Goal: Find specific page/section: Find specific page/section

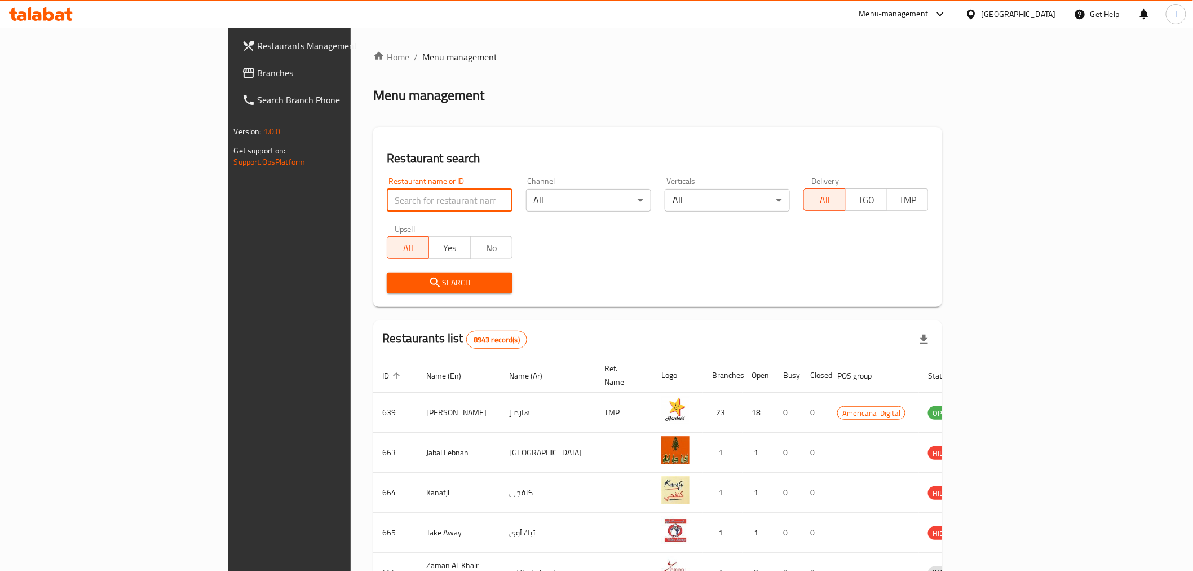
click at [387, 204] on input "search" at bounding box center [449, 200] width 125 height 23
paste input "desi dhaba"
type input "desi dhaba"
click at [396, 283] on span "Search" at bounding box center [449, 283] width 107 height 14
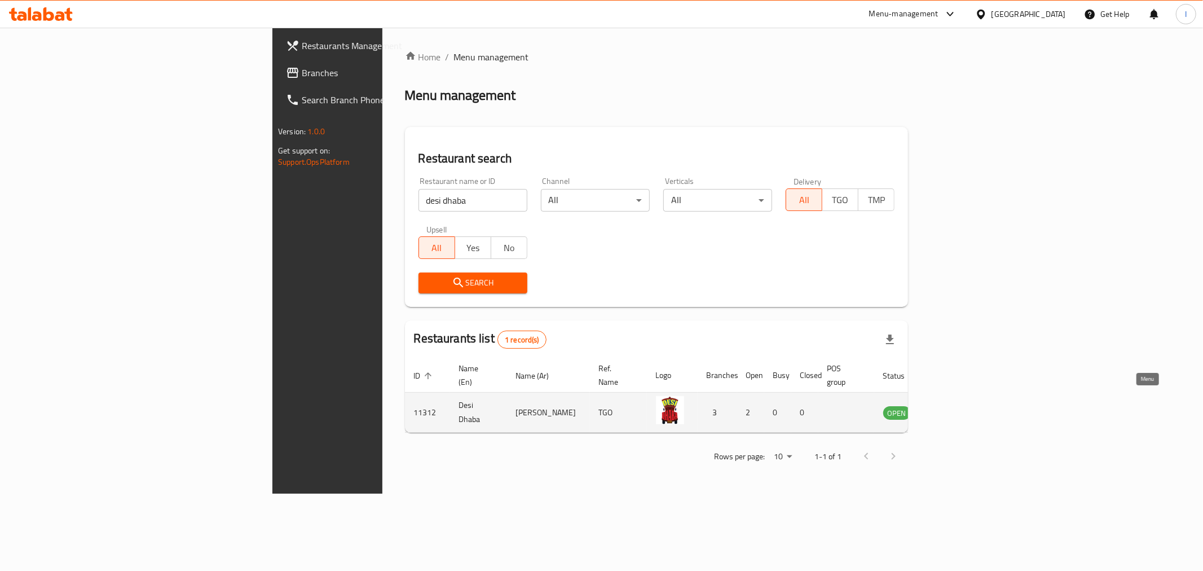
click at [956, 405] on icon "enhanced table" at bounding box center [949, 412] width 14 height 14
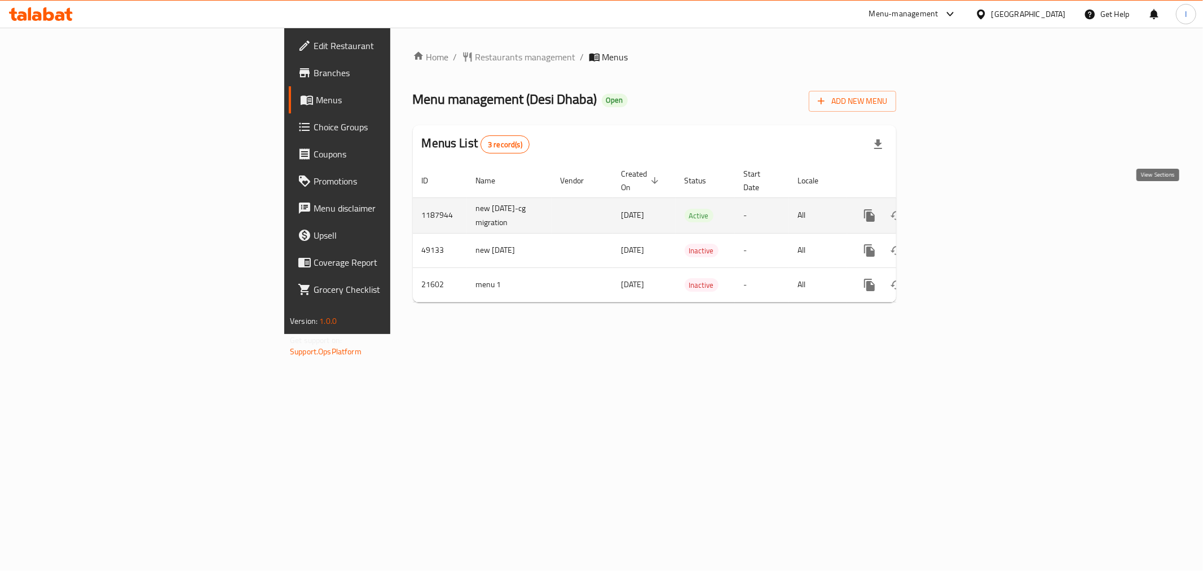
click at [964, 202] on link "enhanced table" at bounding box center [950, 215] width 27 height 27
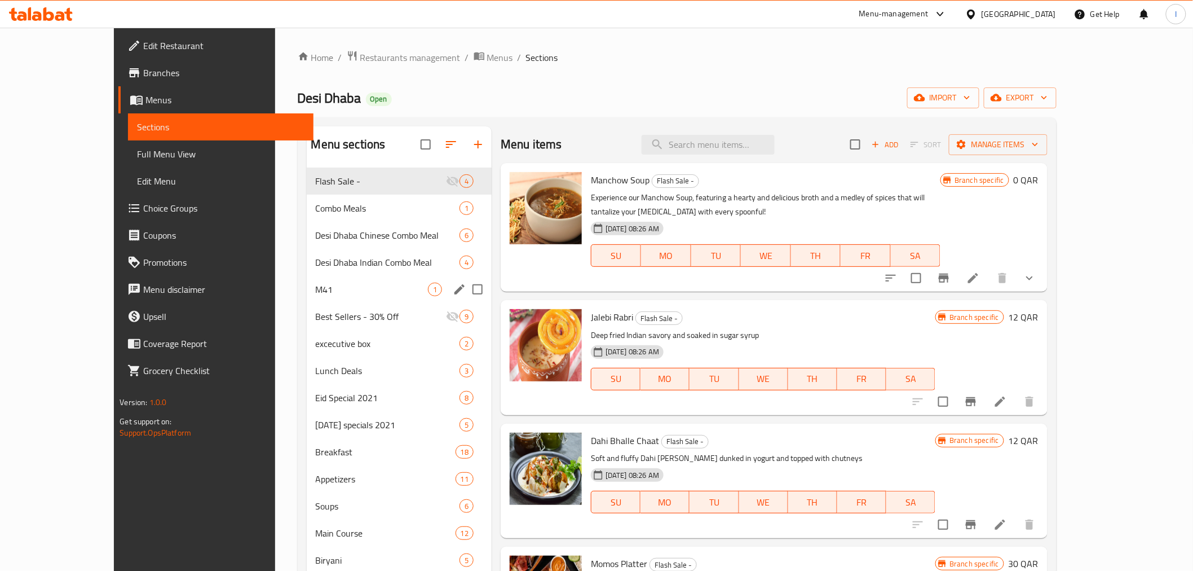
click at [307, 296] on div "M41 1" at bounding box center [400, 289] width 186 height 27
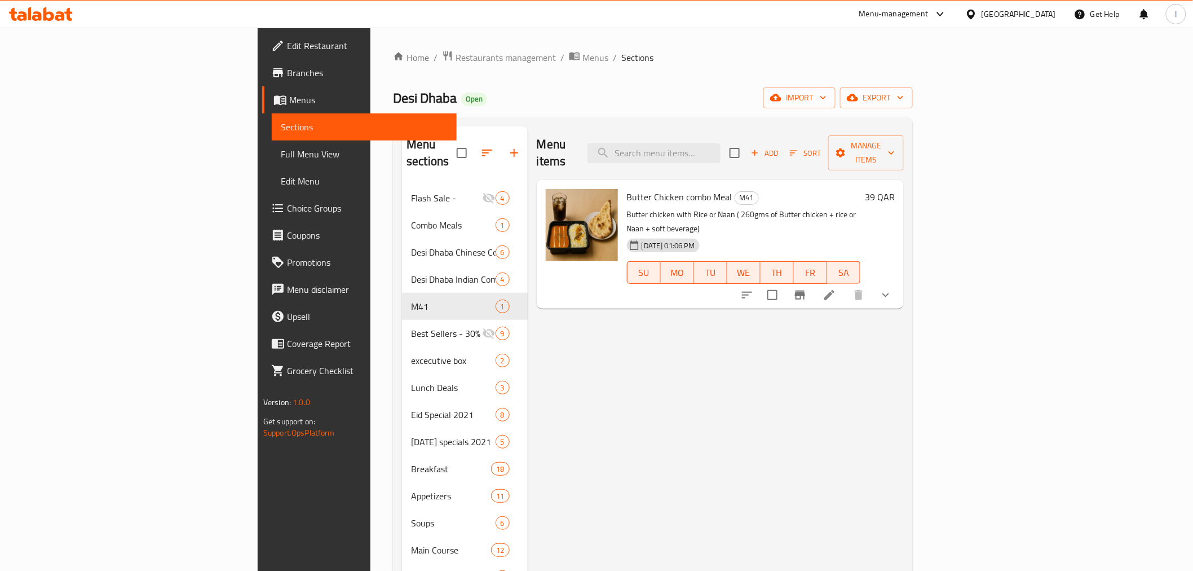
click at [393, 100] on span "Desi Dhaba" at bounding box center [425, 97] width 64 height 25
copy span "Desi Dhaba"
click at [865, 234] on div "06-07-2025 01:06 PM SU MO TU WE TH FR SA" at bounding box center [744, 264] width 242 height 61
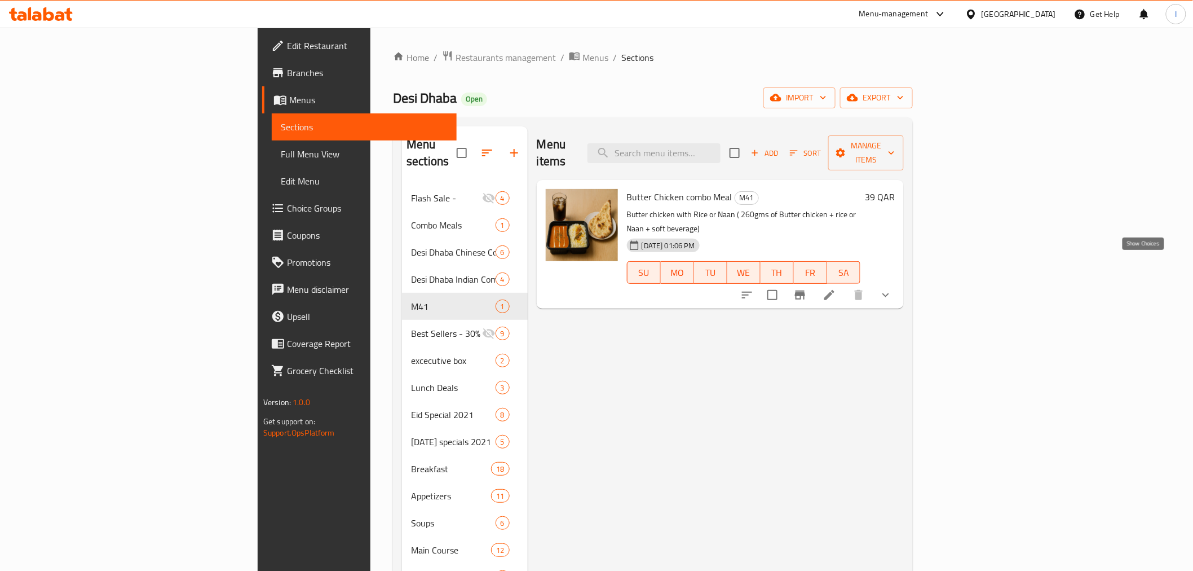
click at [893, 288] on icon "show more" at bounding box center [886, 295] width 14 height 14
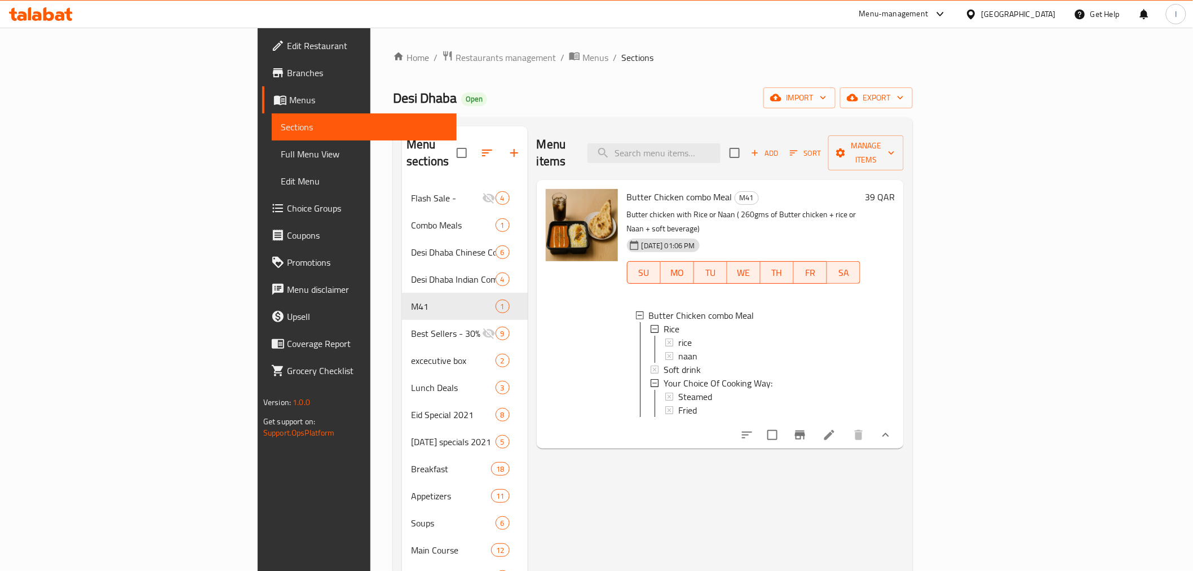
click at [627, 188] on span "Butter Chicken combo Meal" at bounding box center [679, 196] width 105 height 17
copy h6 "Butter Chicken combo Meal"
click at [33, 19] on icon at bounding box center [37, 16] width 10 height 10
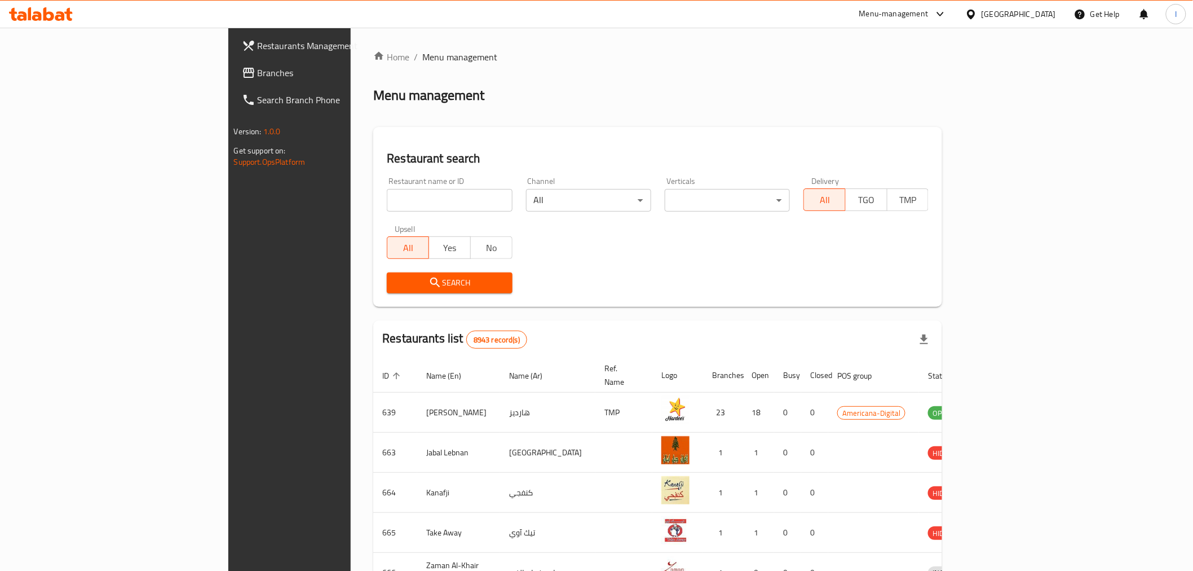
click at [387, 200] on input "search" at bounding box center [449, 200] width 125 height 23
type input "desi dhaba"
click at [420, 286] on span "Search" at bounding box center [449, 283] width 107 height 14
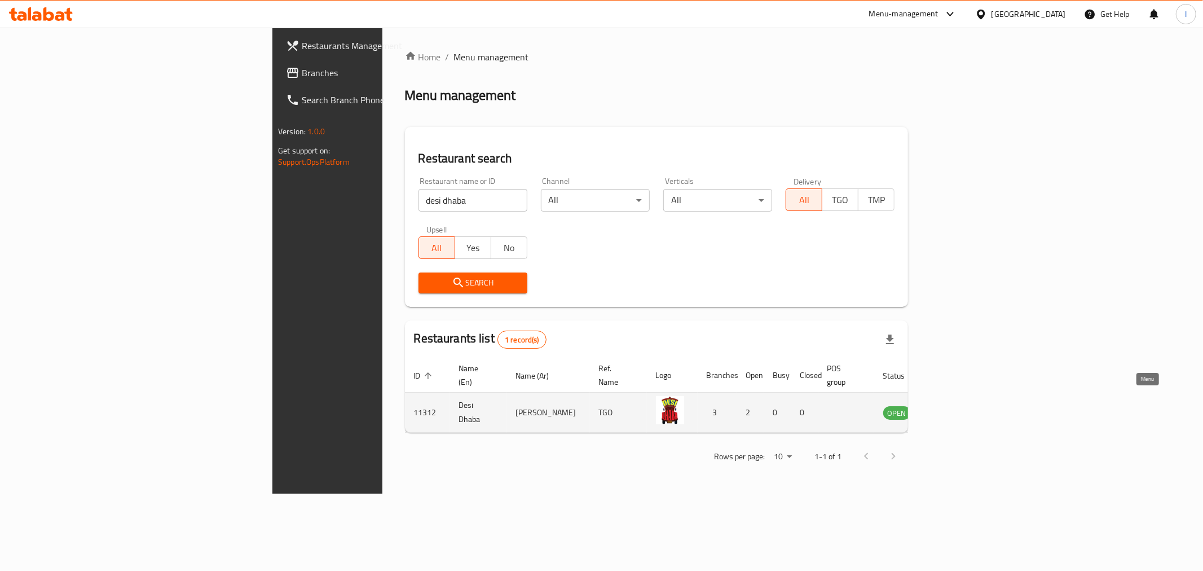
click at [963, 405] on link "enhanced table" at bounding box center [952, 412] width 21 height 14
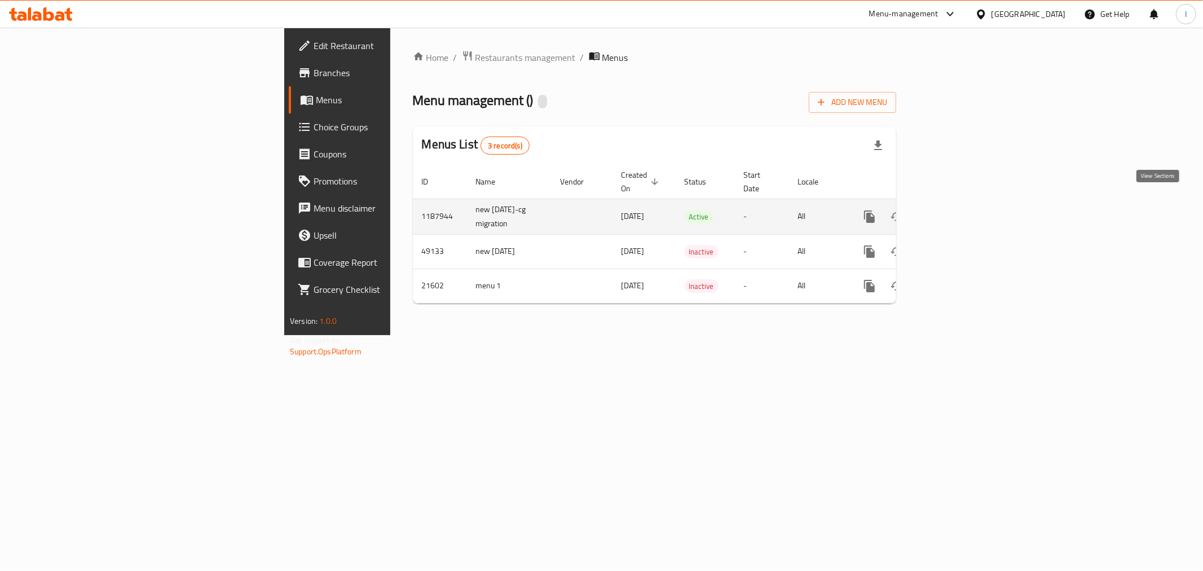
click at [957, 210] on icon "enhanced table" at bounding box center [951, 217] width 14 height 14
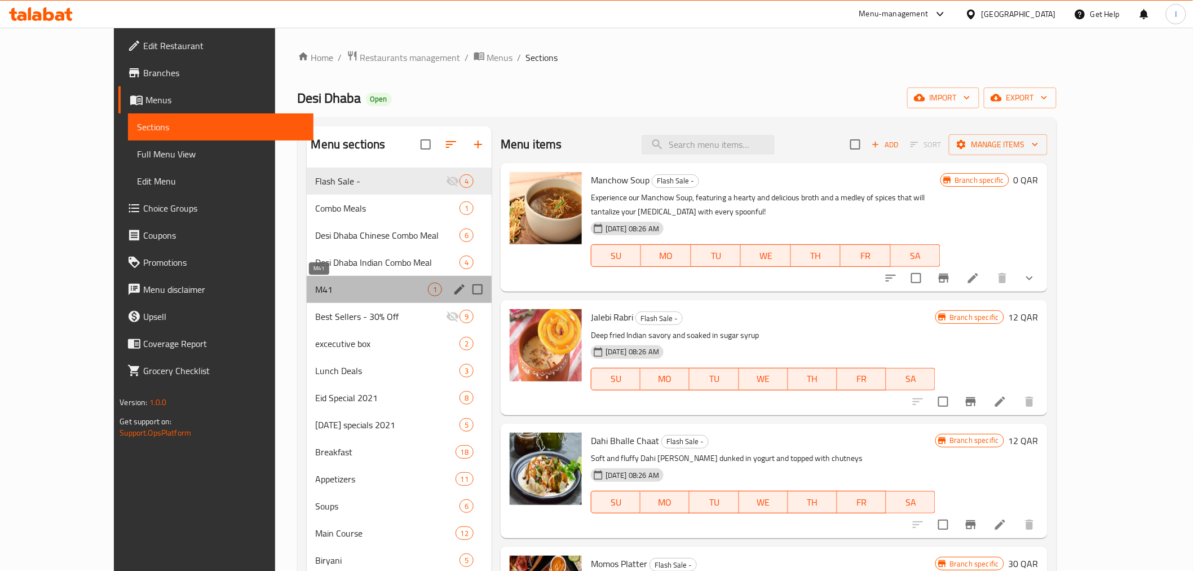
click at [316, 295] on span "M41" at bounding box center [372, 290] width 112 height 14
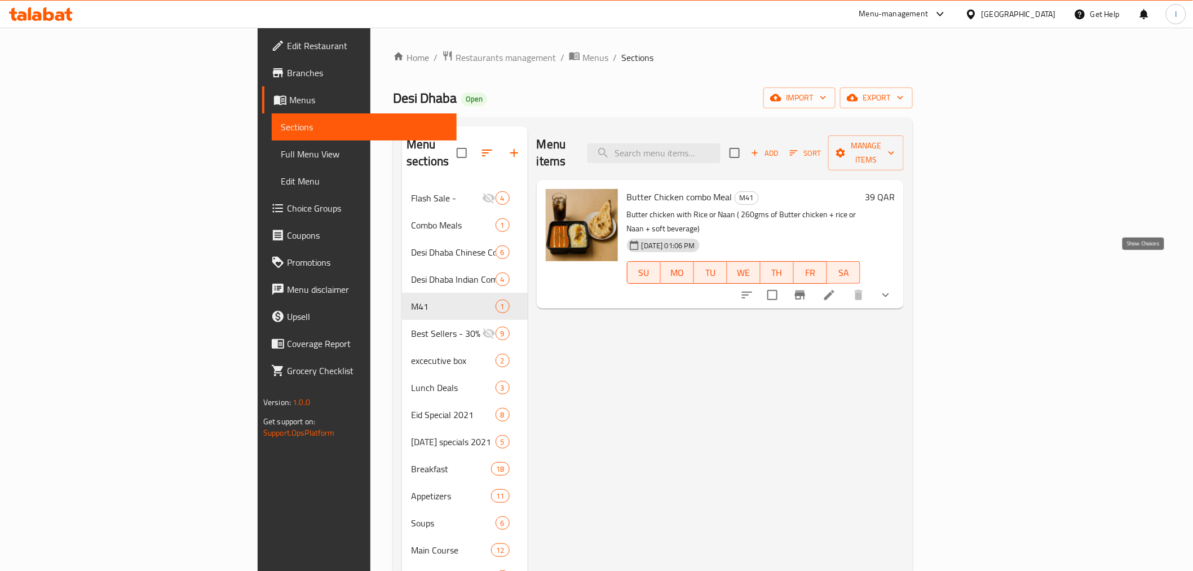
click at [893, 288] on icon "show more" at bounding box center [886, 295] width 14 height 14
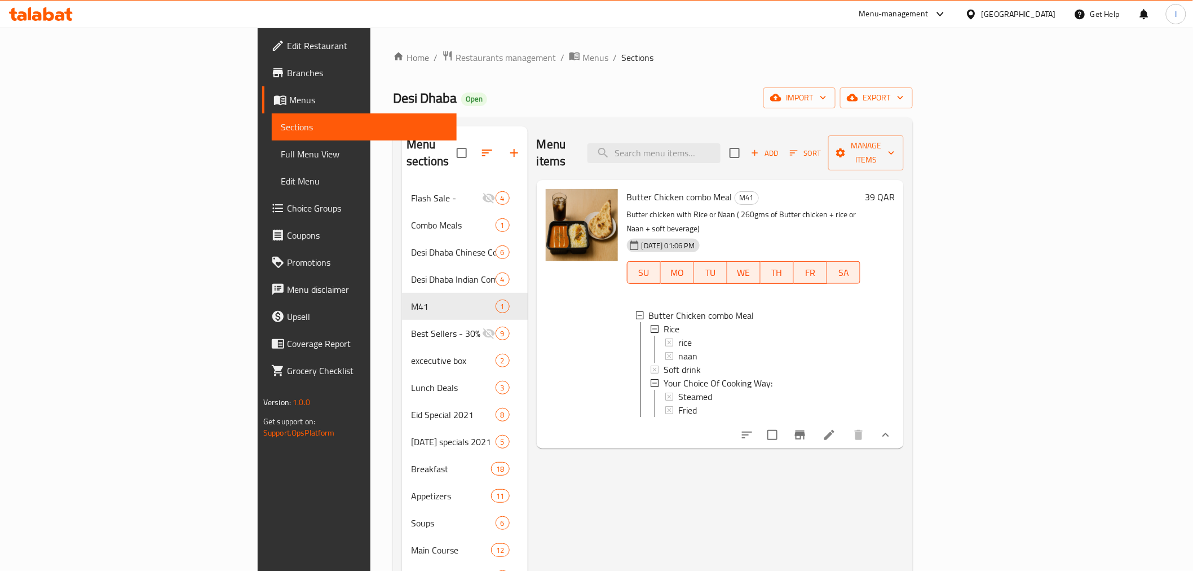
click at [686, 208] on p "Butter chicken with Rice or Naan ( 260gms of Butter chicken + rice or Naan + so…" at bounding box center [743, 222] width 233 height 28
copy div "Butter chicken with Rice or Naan ( 260gms of Butter chicken + rice or Naan + so…"
click at [860, 208] on p "Butter chicken with Rice or Naan ( 260gms of Butter chicken + rice or Naan + so…" at bounding box center [743, 222] width 233 height 28
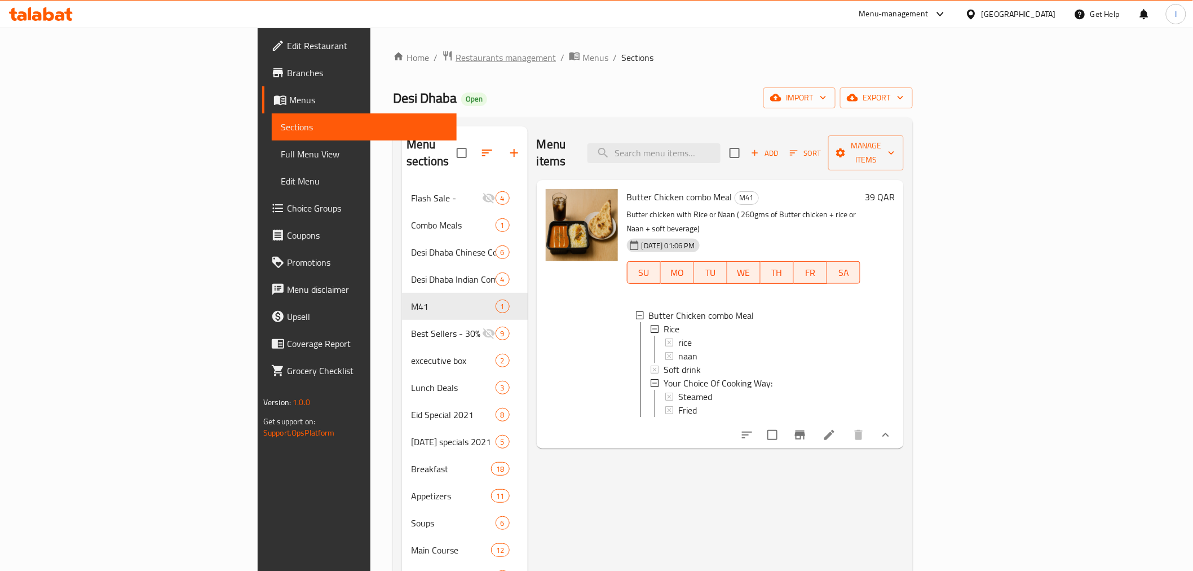
click at [456, 55] on span "Restaurants management" at bounding box center [506, 58] width 100 height 14
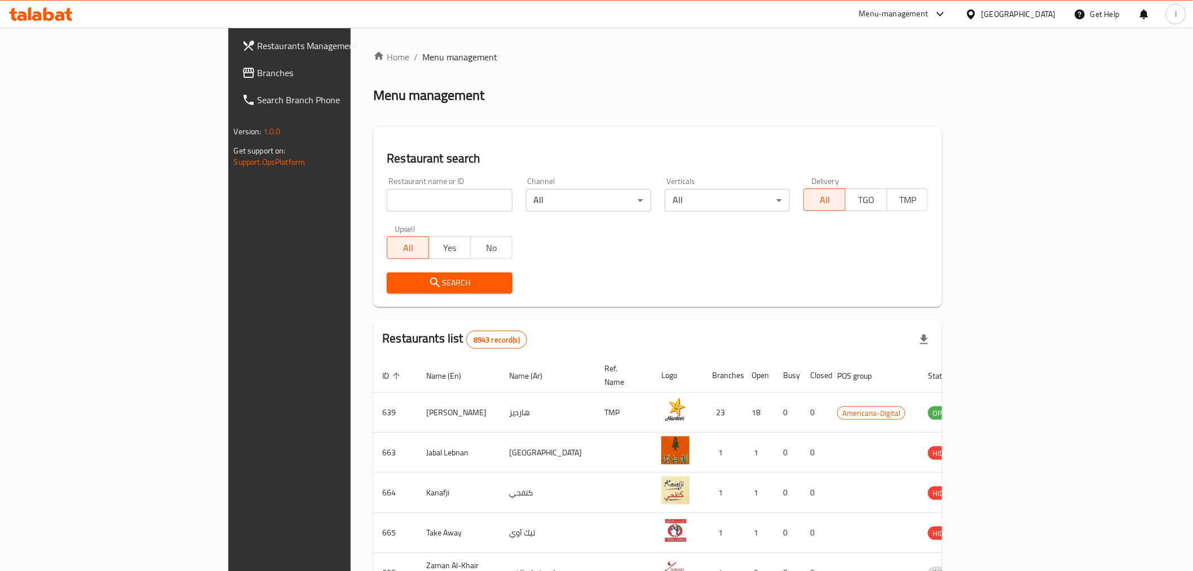
click at [929, 10] on div "Menu-management" at bounding box center [893, 14] width 69 height 14
click at [895, 94] on div "Incentive Orchestrator" at bounding box center [882, 102] width 95 height 26
click at [387, 195] on input "search" at bounding box center [449, 200] width 125 height 23
paste input "Crave"
type input "Crave"
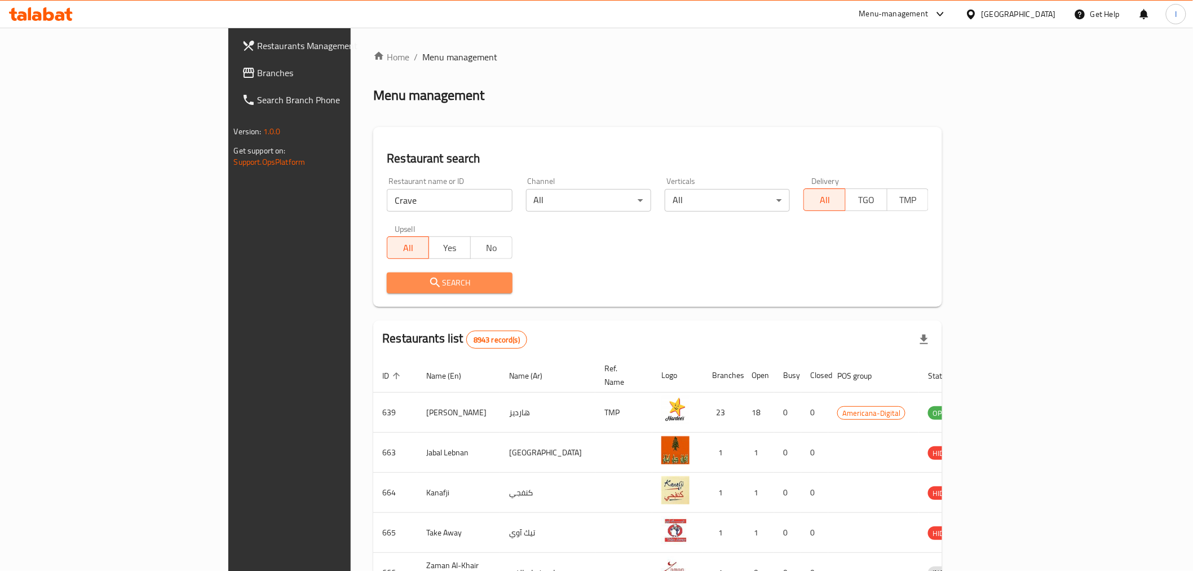
click at [407, 283] on span "Search" at bounding box center [449, 283] width 107 height 14
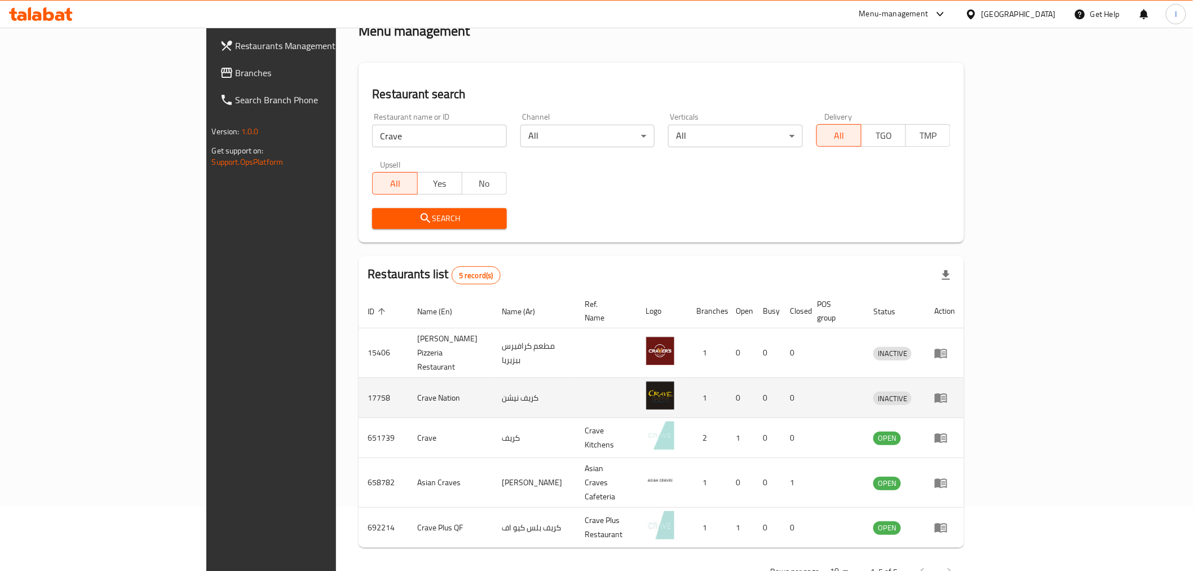
scroll to position [71, 0]
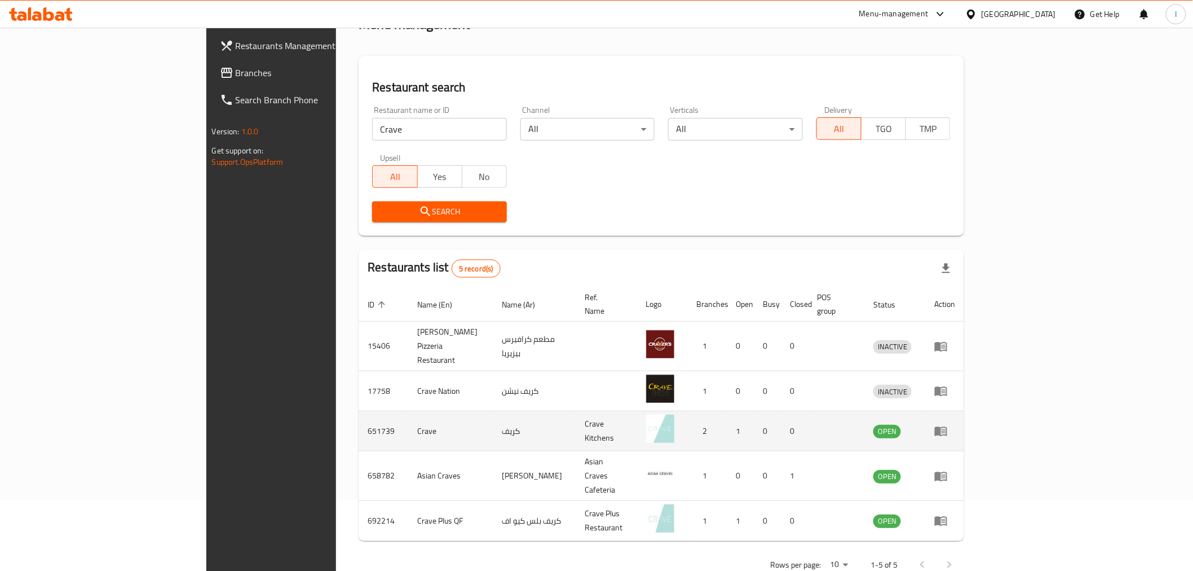
click at [964, 411] on td "enhanced table" at bounding box center [944, 431] width 39 height 40
click at [955, 424] on link "enhanced table" at bounding box center [944, 431] width 21 height 14
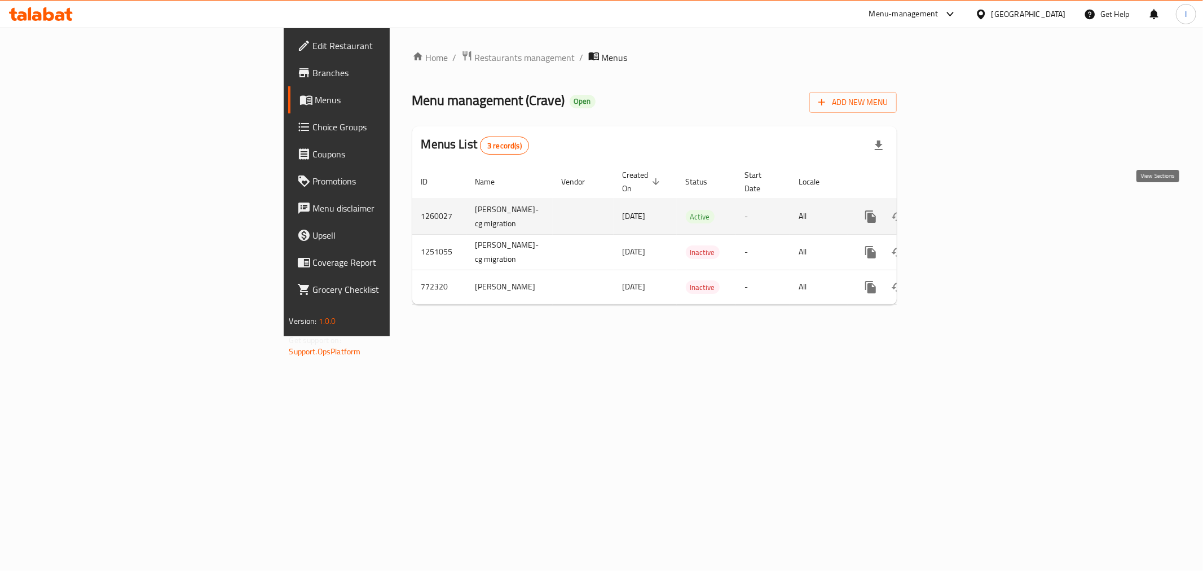
click at [959, 210] on icon "enhanced table" at bounding box center [952, 217] width 14 height 14
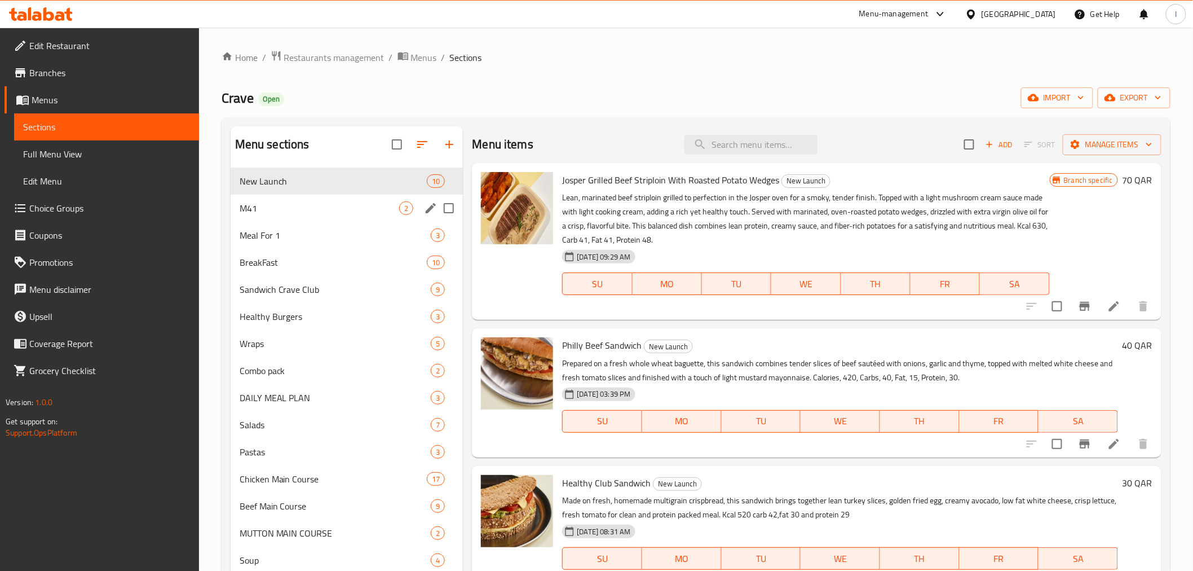
click at [288, 215] on div "M41 2" at bounding box center [347, 208] width 233 height 27
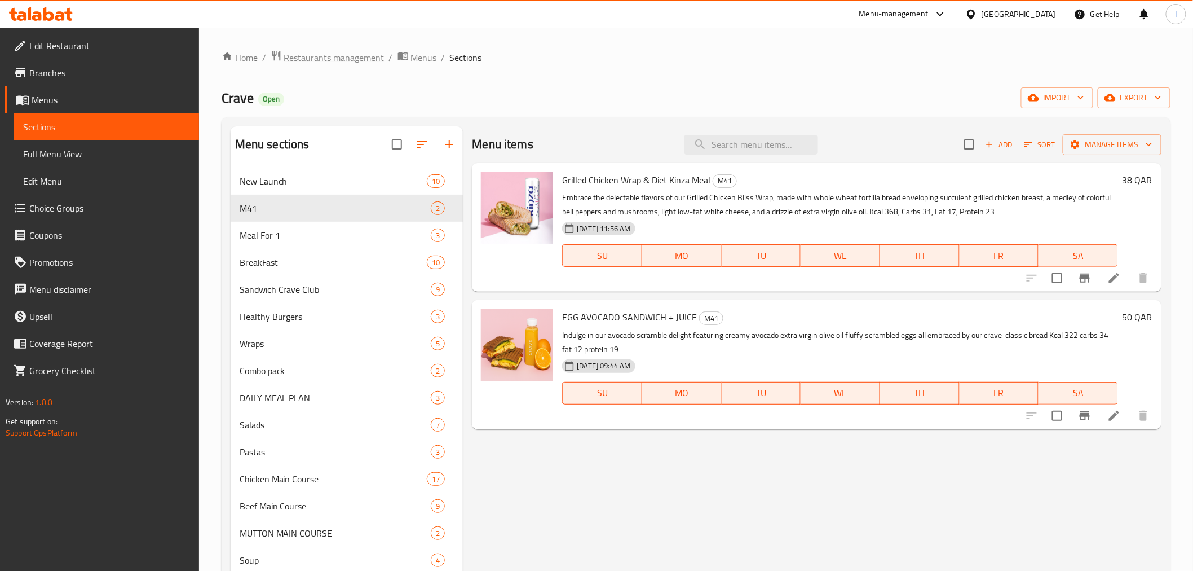
click at [306, 54] on span "Restaurants management" at bounding box center [334, 58] width 100 height 14
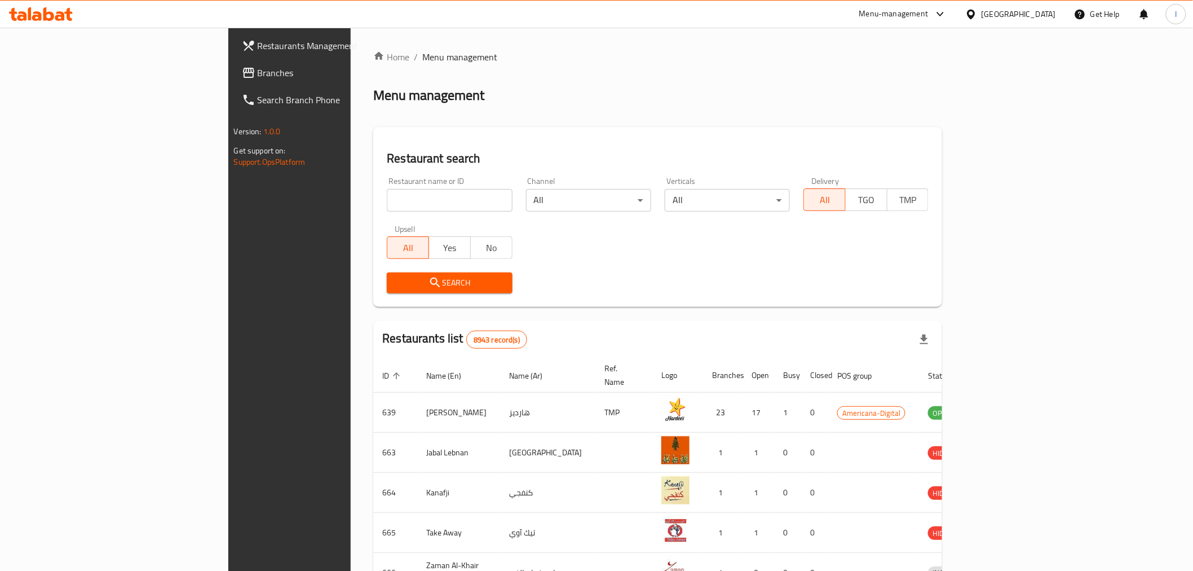
click at [387, 195] on input "search" at bounding box center [449, 200] width 125 height 23
paste input "desi dhaba"
type input "desi dhaba"
click at [429, 288] on icon "submit" at bounding box center [436, 283] width 14 height 14
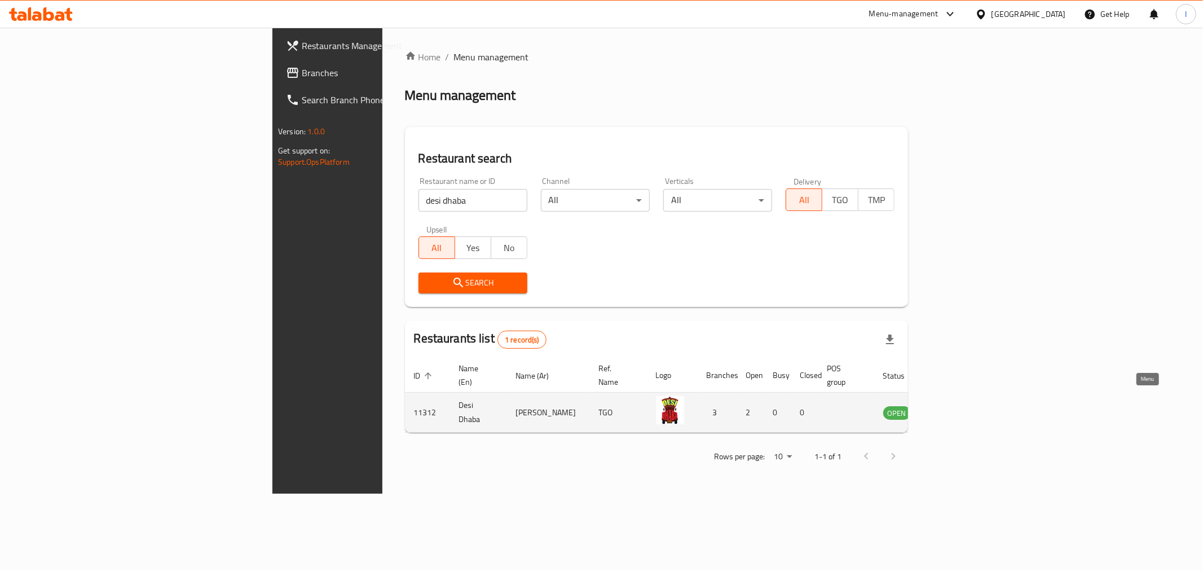
click at [955, 408] on icon "enhanced table" at bounding box center [949, 413] width 12 height 10
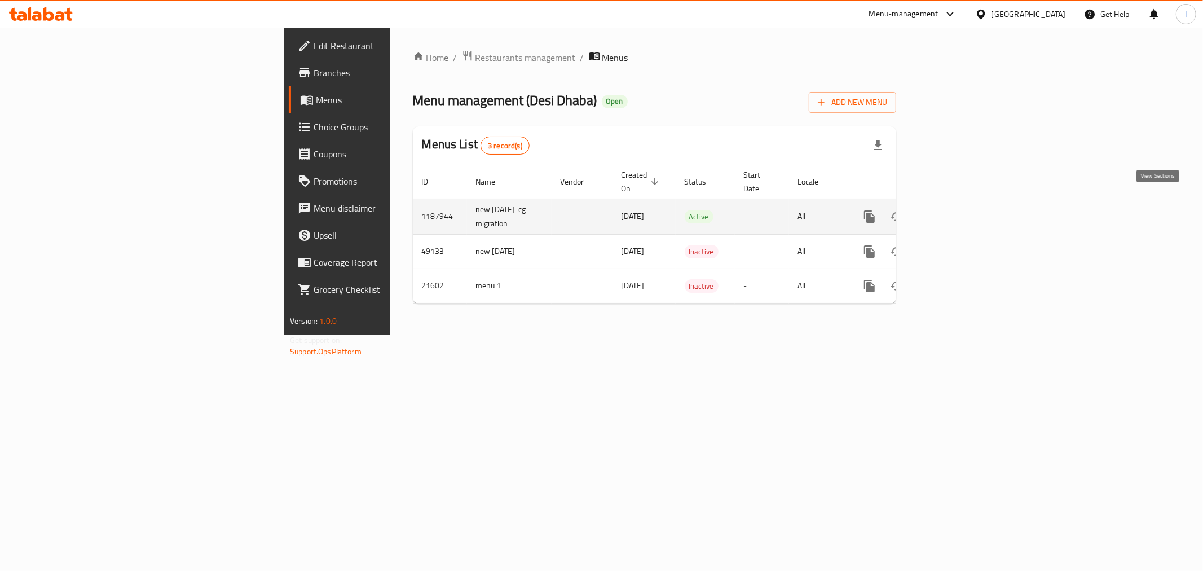
click at [957, 210] on icon "enhanced table" at bounding box center [951, 217] width 14 height 14
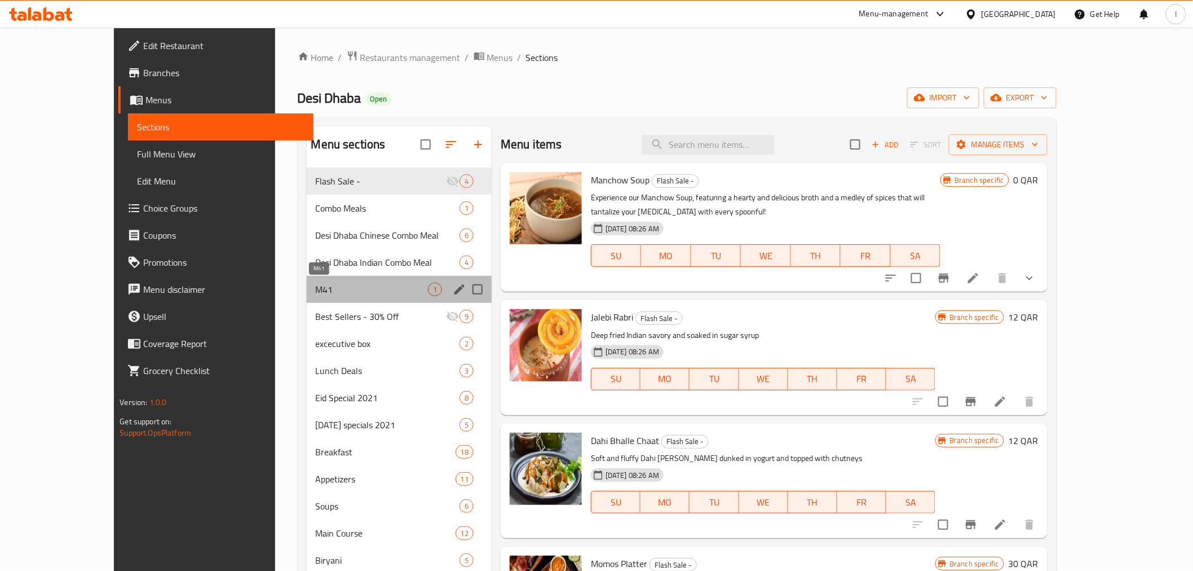
click at [316, 289] on span "M41" at bounding box center [372, 290] width 112 height 14
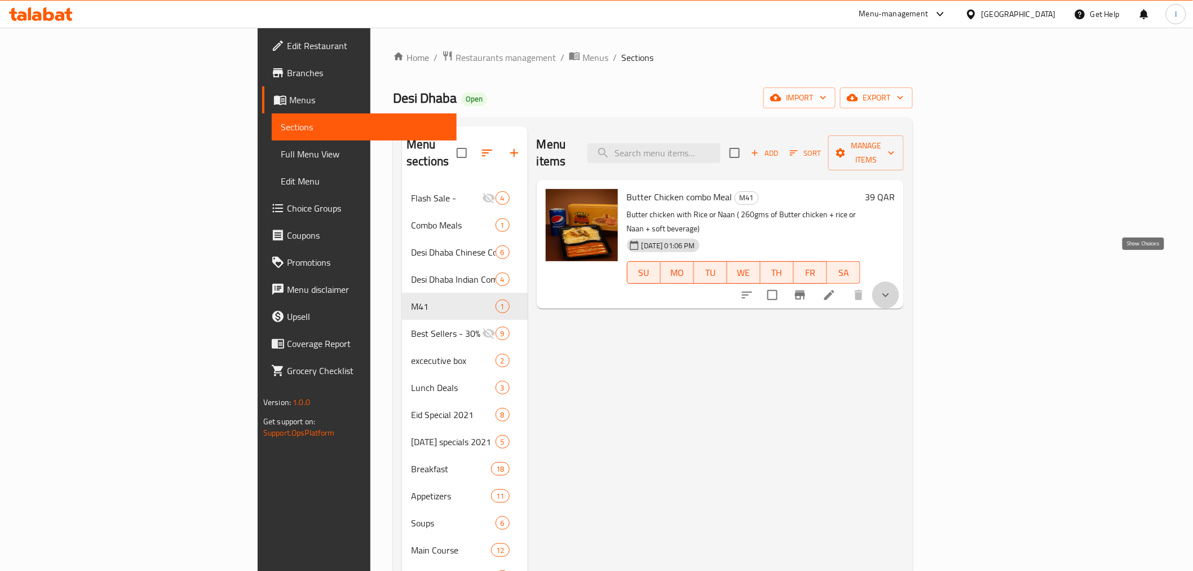
click at [893, 288] on icon "show more" at bounding box center [886, 295] width 14 height 14
